Goal: Task Accomplishment & Management: Manage account settings

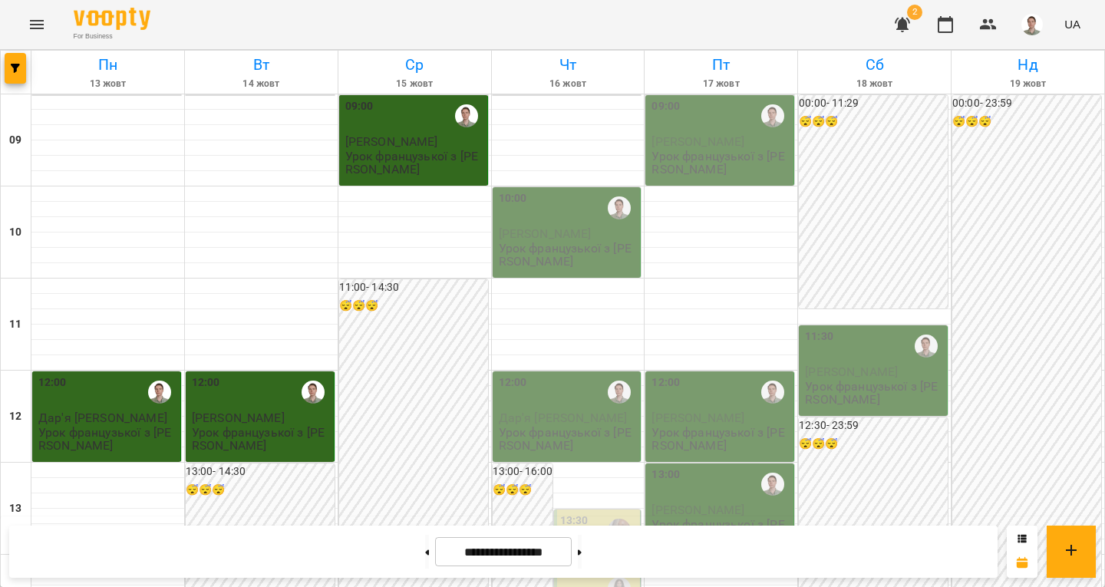
scroll to position [614, 0]
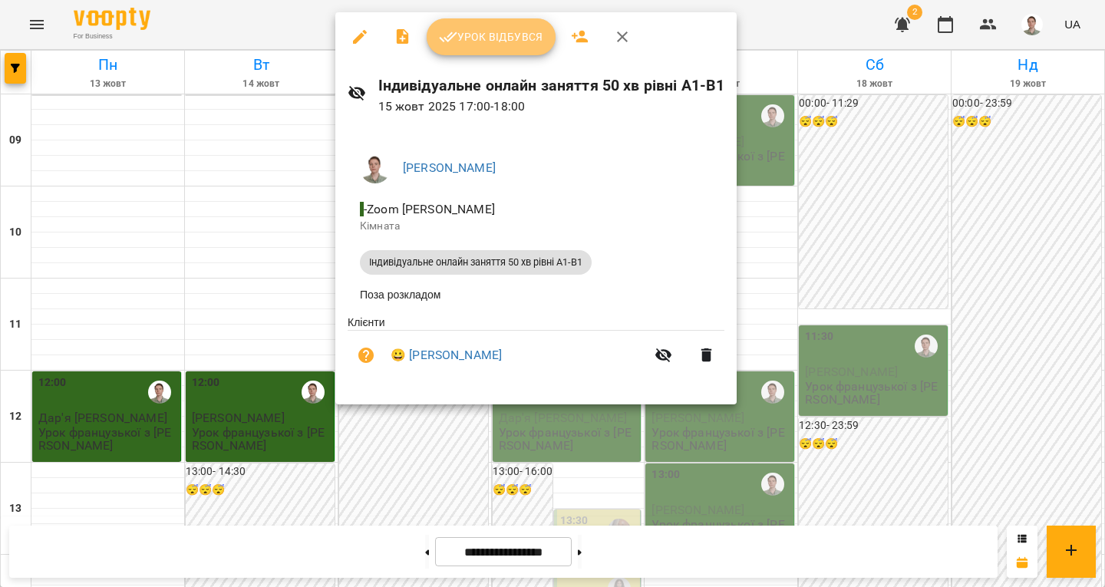
click at [470, 53] on button "Урок відбувся" at bounding box center [491, 36] width 129 height 37
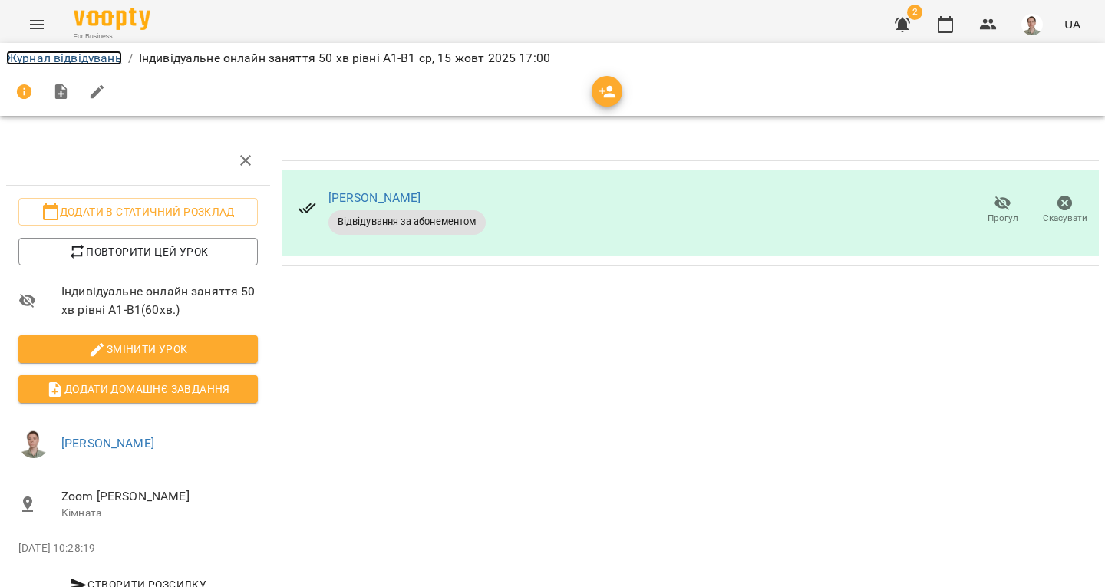
click at [100, 56] on link "Журнал відвідувань" at bounding box center [64, 58] width 116 height 15
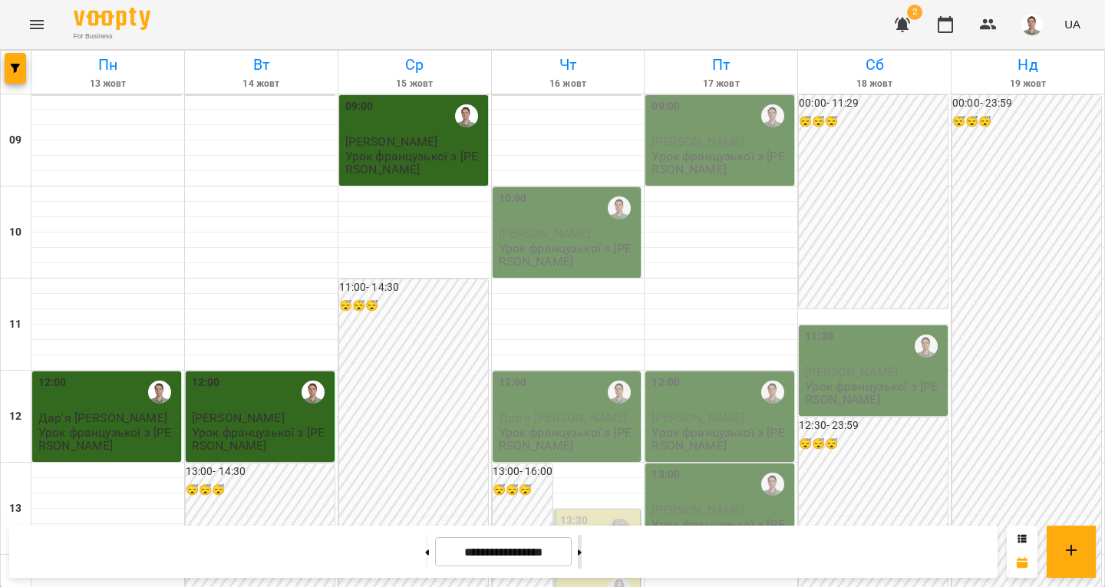
click at [582, 561] on button at bounding box center [580, 552] width 4 height 34
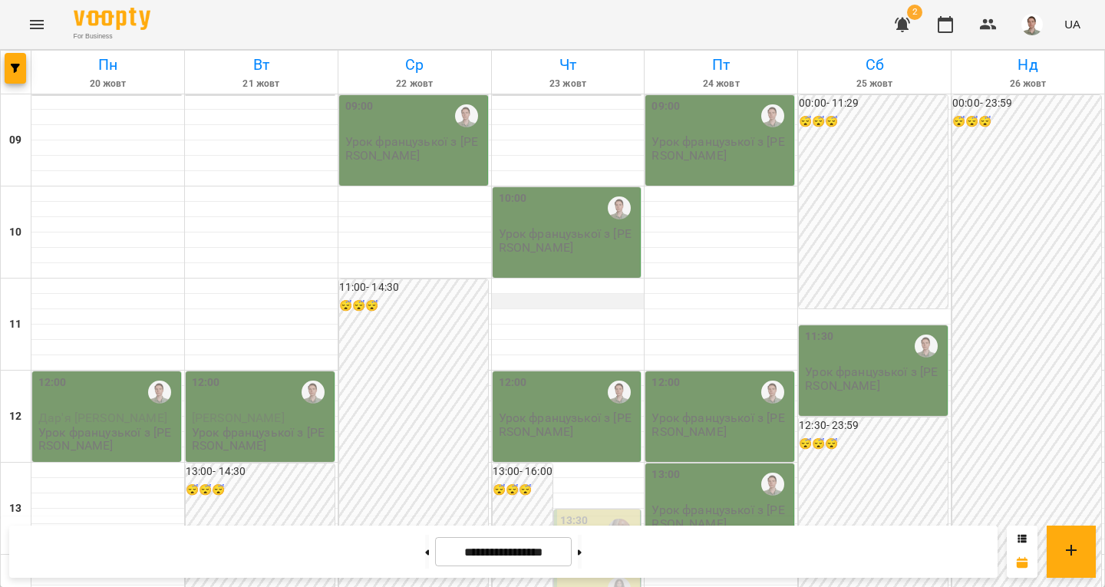
scroll to position [691, 0]
click at [425, 543] on button at bounding box center [427, 552] width 4 height 34
type input "**********"
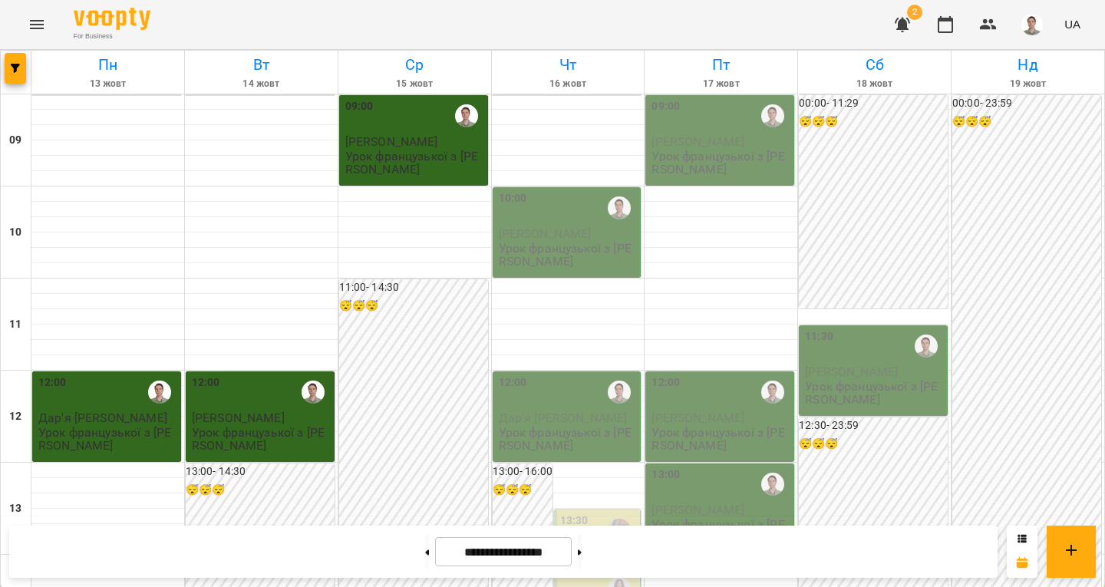
scroll to position [768, 0]
